Goal: Find specific fact: Find specific fact

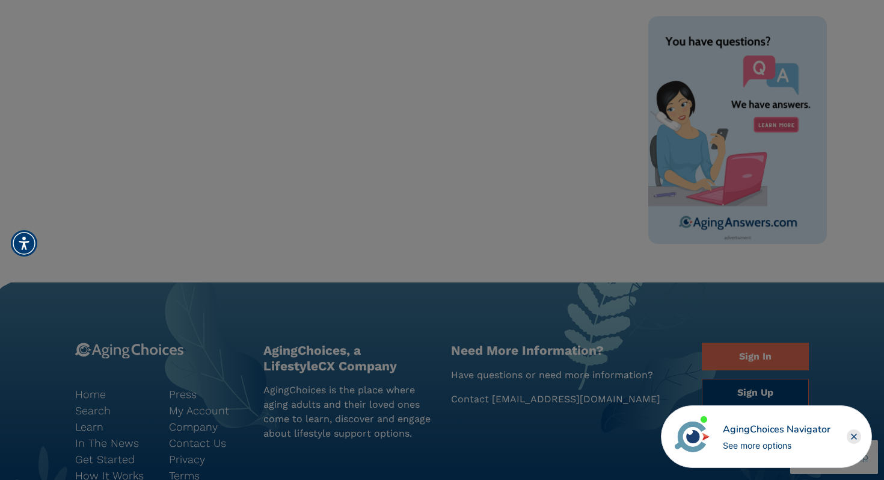
scroll to position [806, 0]
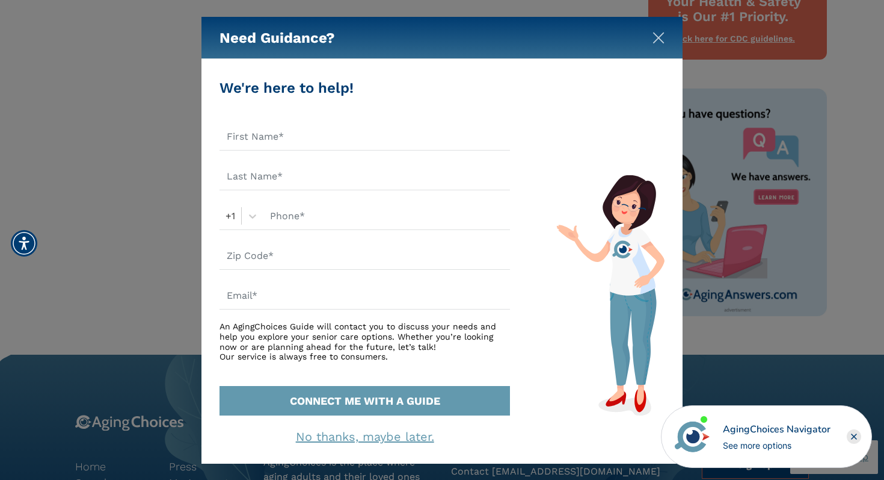
click at [659, 37] on img "Close" at bounding box center [659, 38] width 12 height 12
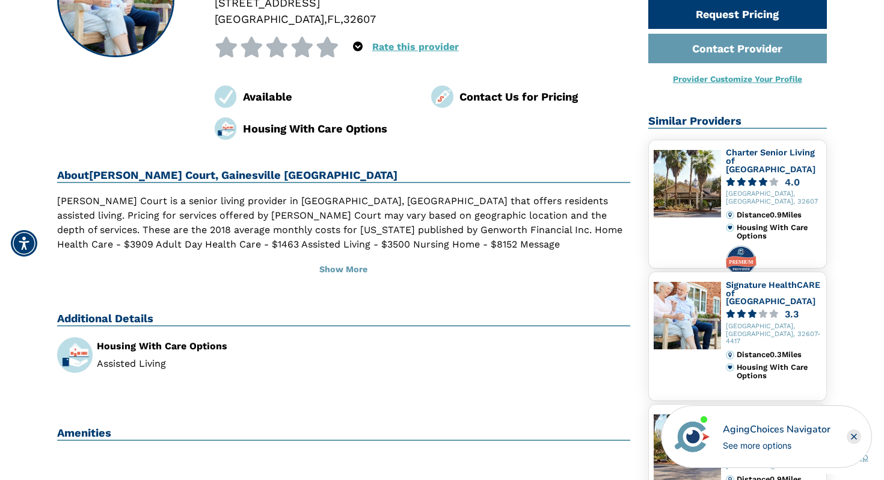
scroll to position [0, 0]
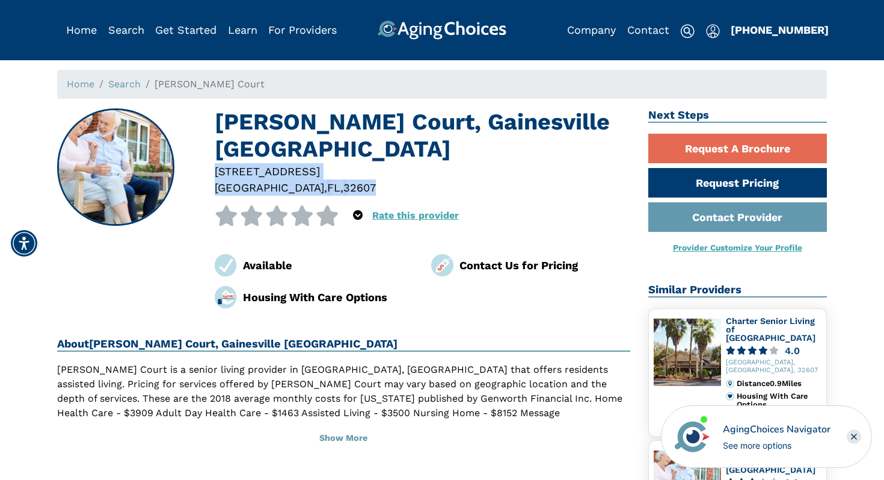
drag, startPoint x: 339, startPoint y: 161, endPoint x: 216, endPoint y: 148, distance: 124.0
click at [216, 163] on div "[STREET_ADDRESS]" at bounding box center [423, 179] width 434 height 33
copy div "[STREET_ADDRESS]"
